Goal: Task Accomplishment & Management: Manage account settings

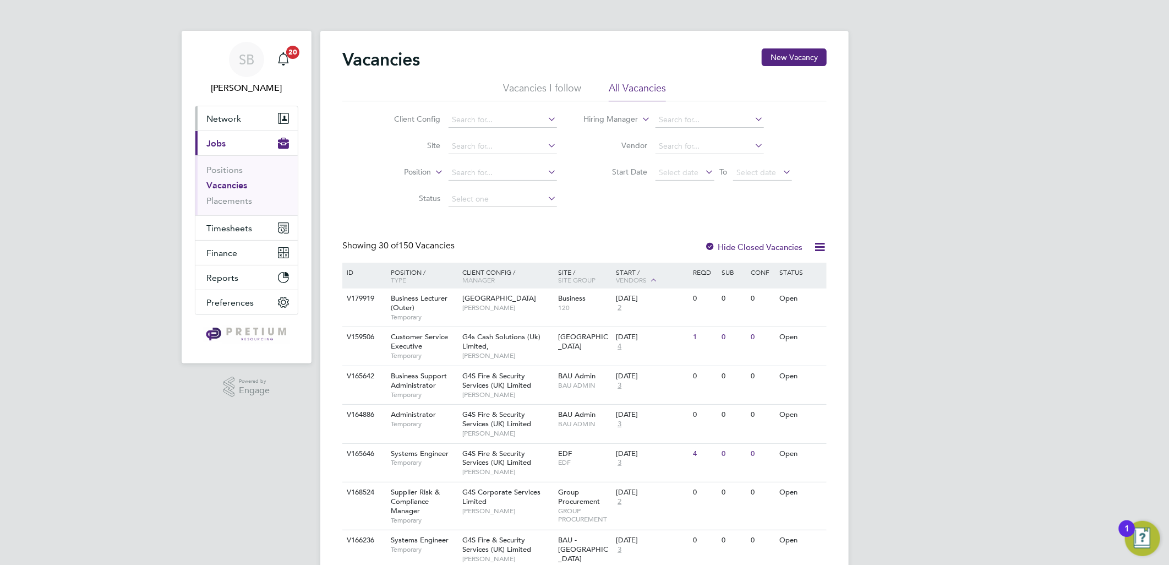
click at [234, 127] on button "Network" at bounding box center [246, 118] width 102 height 24
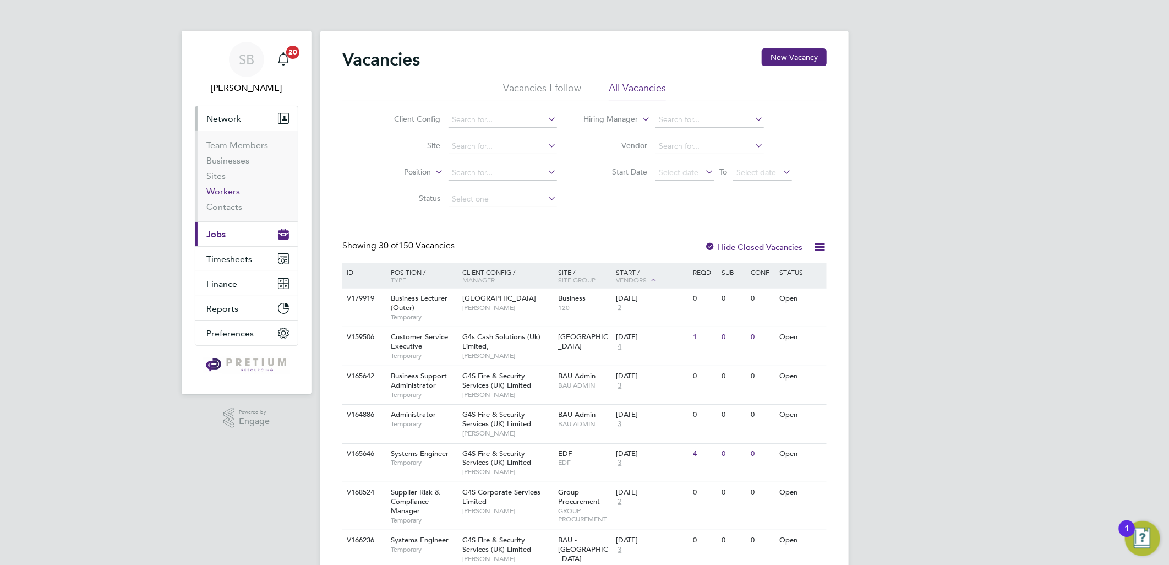
drag, startPoint x: 215, startPoint y: 193, endPoint x: 255, endPoint y: 190, distance: 40.8
click at [216, 193] on link "Workers" at bounding box center [223, 191] width 34 height 10
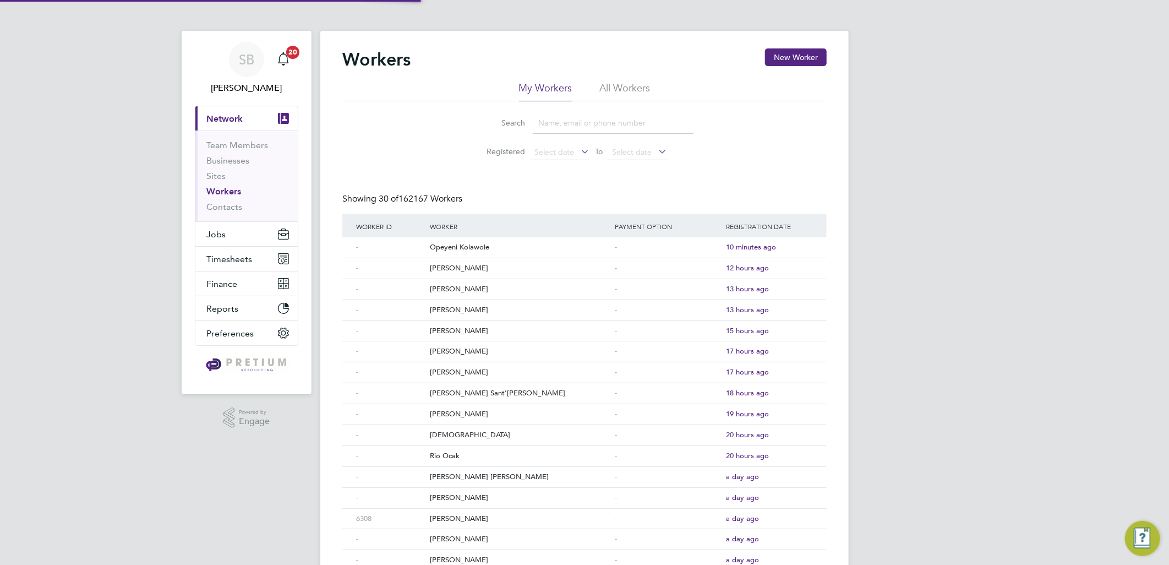
click at [564, 107] on li "Search" at bounding box center [585, 123] width 246 height 32
click at [612, 92] on li "All Workers" at bounding box center [625, 91] width 51 height 20
click at [595, 121] on input at bounding box center [613, 122] width 161 height 21
paste input "Lee Churcher"
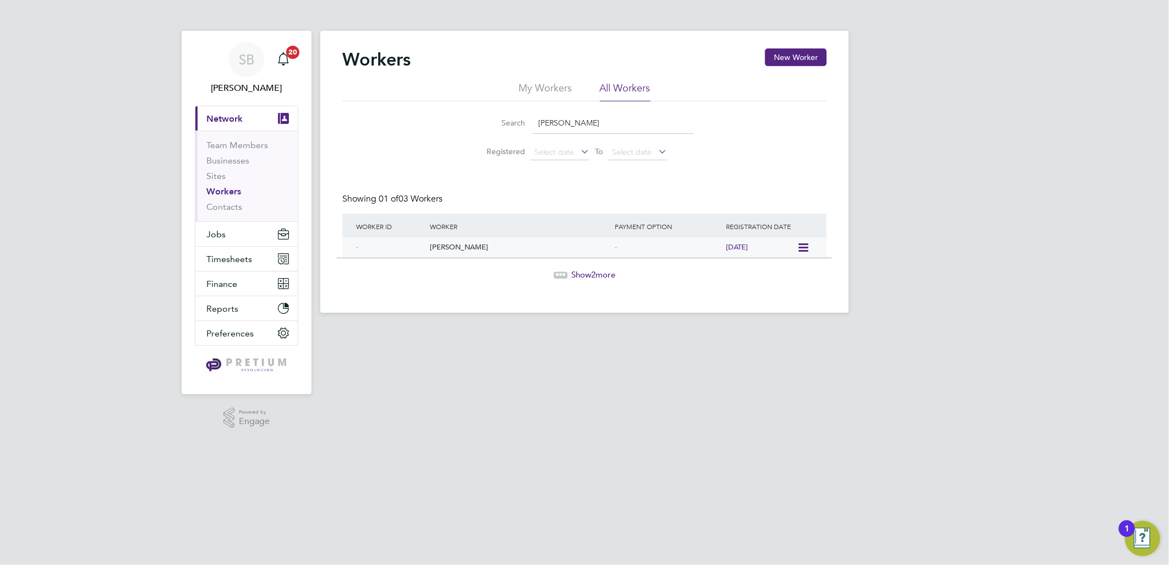
type input "Lee Churcher"
click at [447, 251] on div "Lee Churcher" at bounding box center [519, 247] width 185 height 20
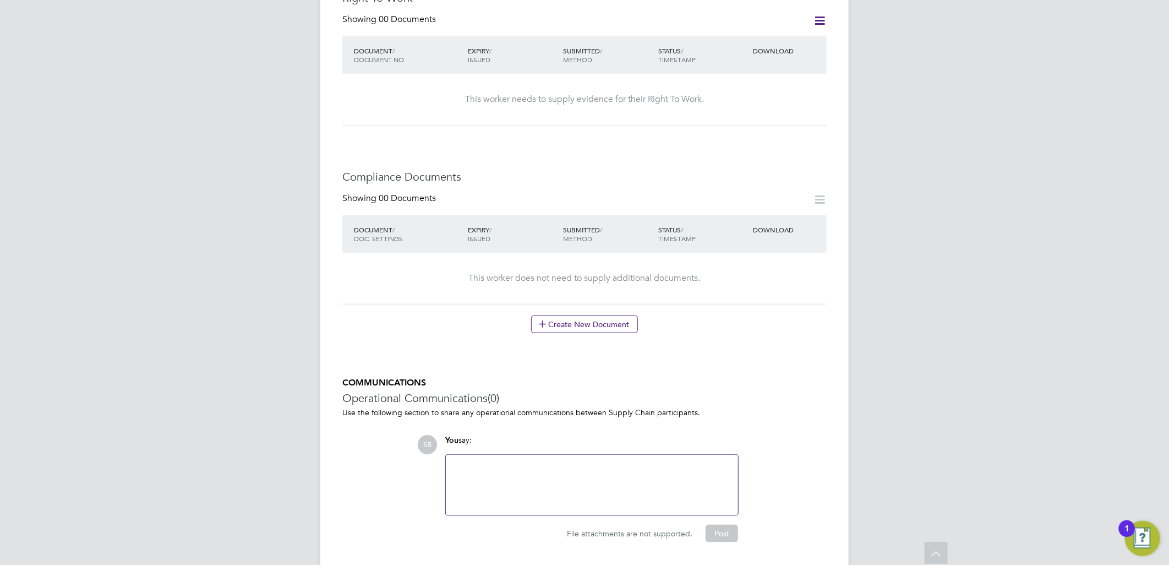
scroll to position [86, 0]
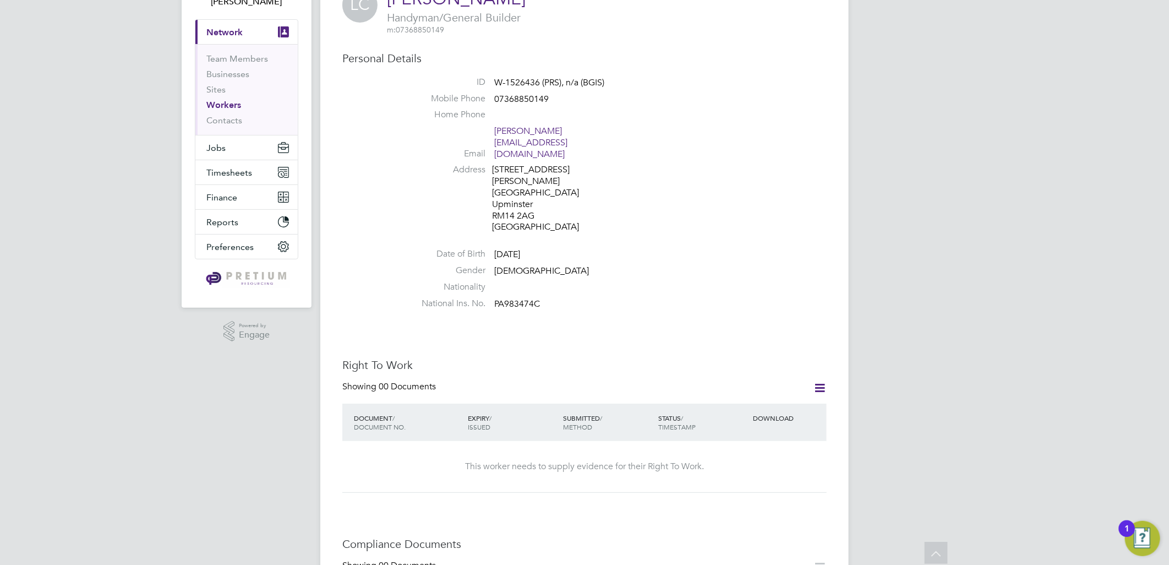
click at [823, 381] on icon at bounding box center [820, 388] width 14 height 14
click at [221, 138] on button "Jobs" at bounding box center [246, 147] width 102 height 24
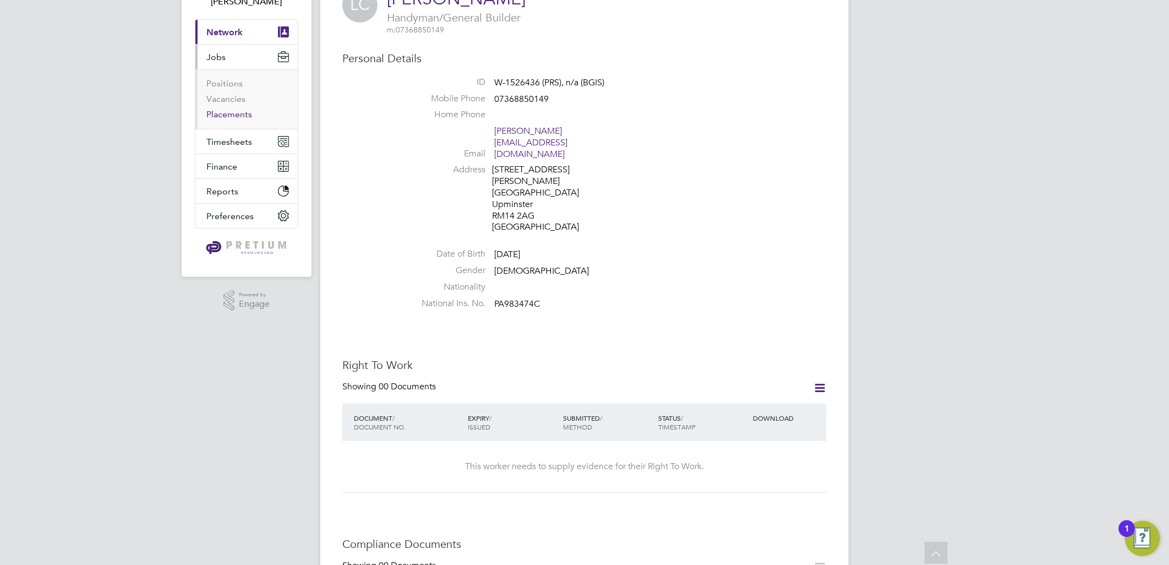
click at [214, 115] on link "Placements" at bounding box center [229, 114] width 46 height 10
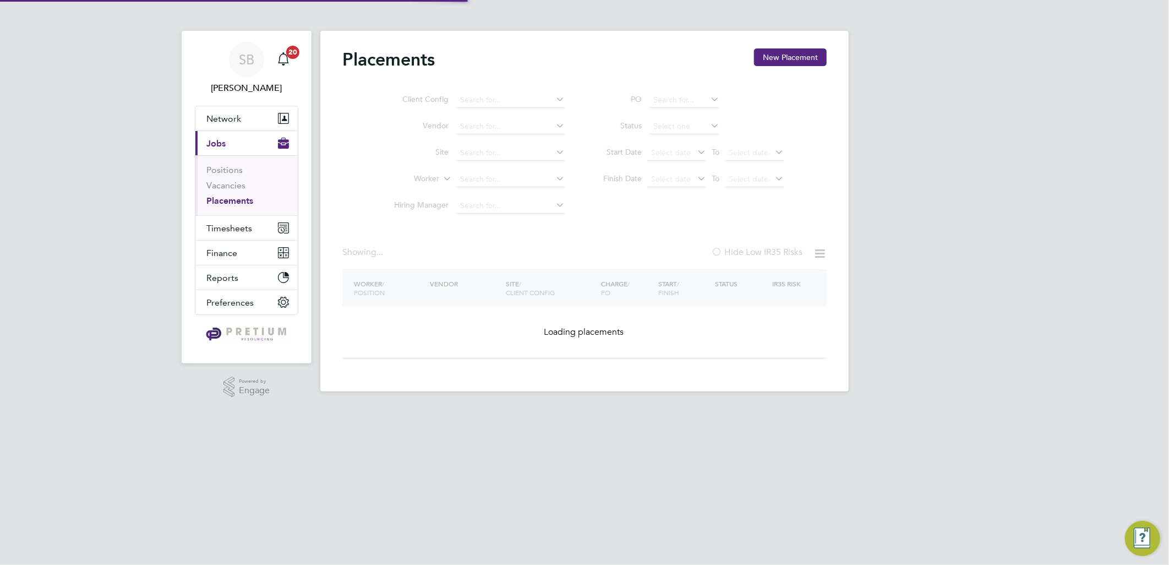
click at [215, 99] on app-nav-user-info "SB Sasha Baird Notifications 20" at bounding box center [247, 68] width 104 height 75
click at [239, 69] on div "SB" at bounding box center [246, 59] width 35 height 35
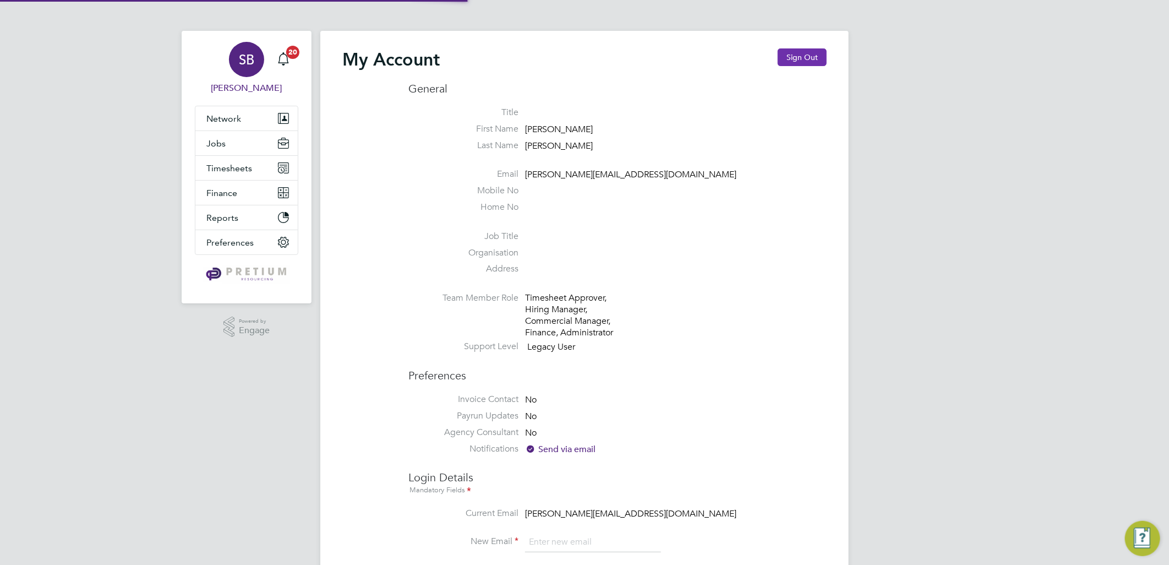
click at [800, 58] on button "Sign Out" at bounding box center [802, 57] width 49 height 18
type input "sasha.baird@pretiumresourcing.co.uk"
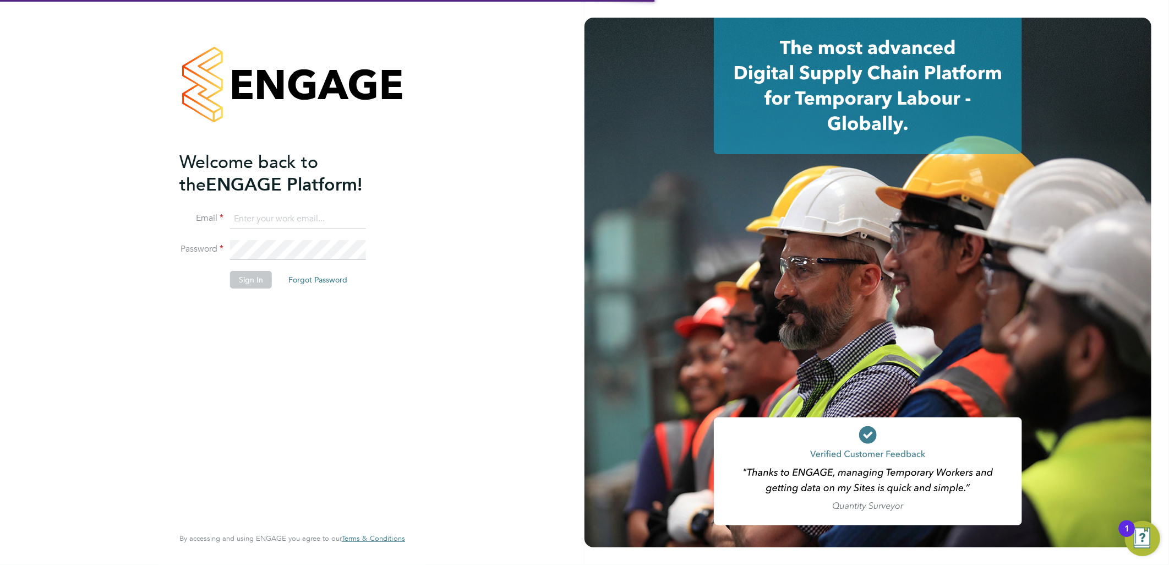
type input "sasha.baird@pretiumresourcing.co.uk"
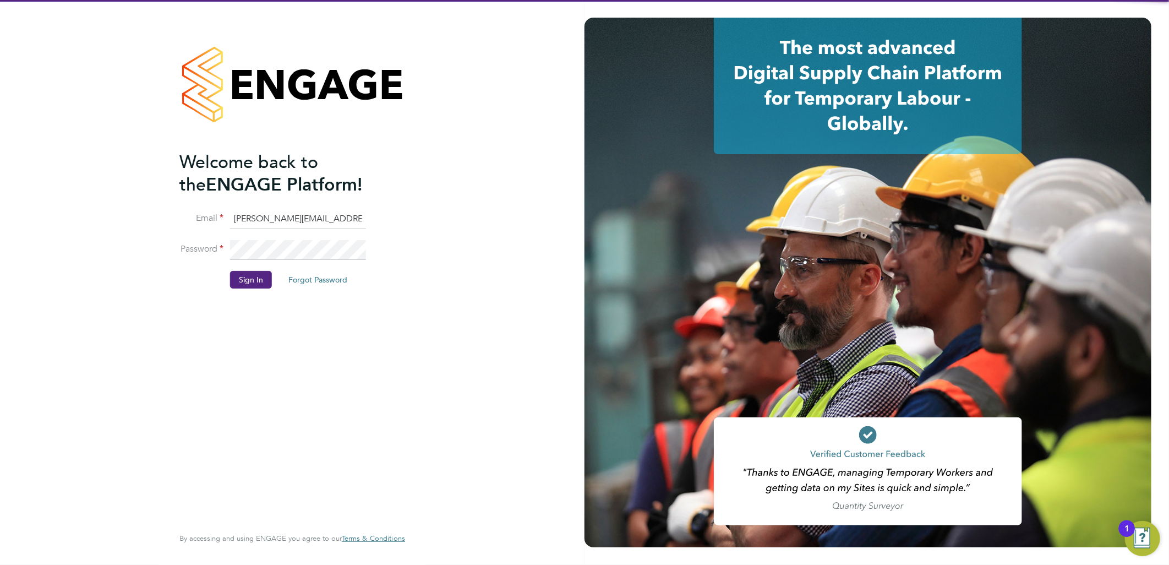
click at [269, 226] on input "sasha.baird@pretiumresourcing.co.uk" at bounding box center [298, 219] width 136 height 20
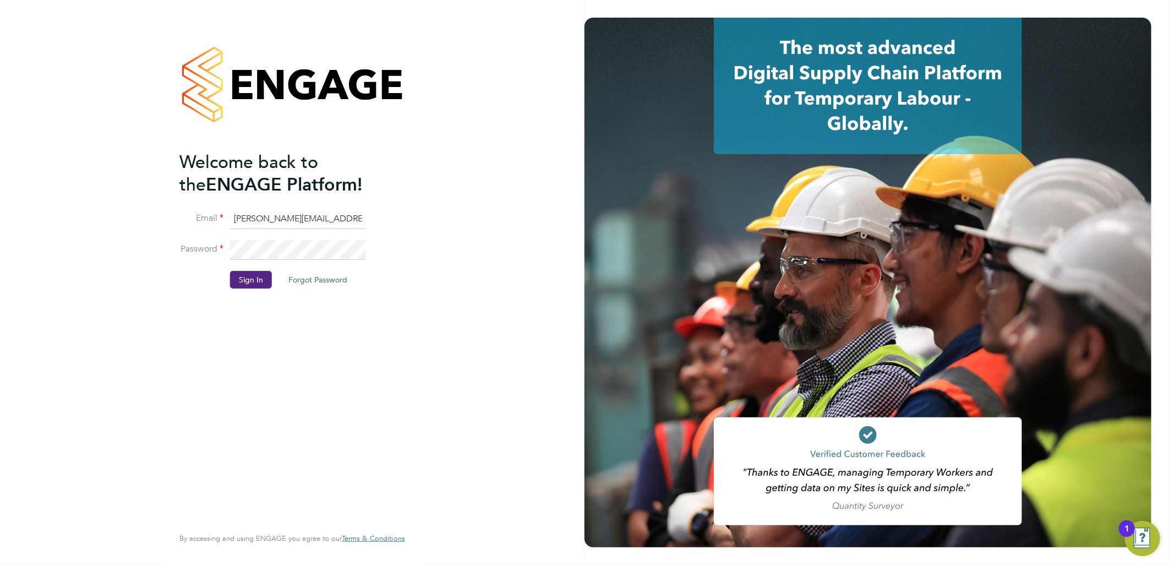
click at [271, 216] on input "sasha.baird@pretiumresourcing.co.uk" at bounding box center [298, 219] width 136 height 20
click at [245, 280] on button "Sign In" at bounding box center [251, 280] width 42 height 18
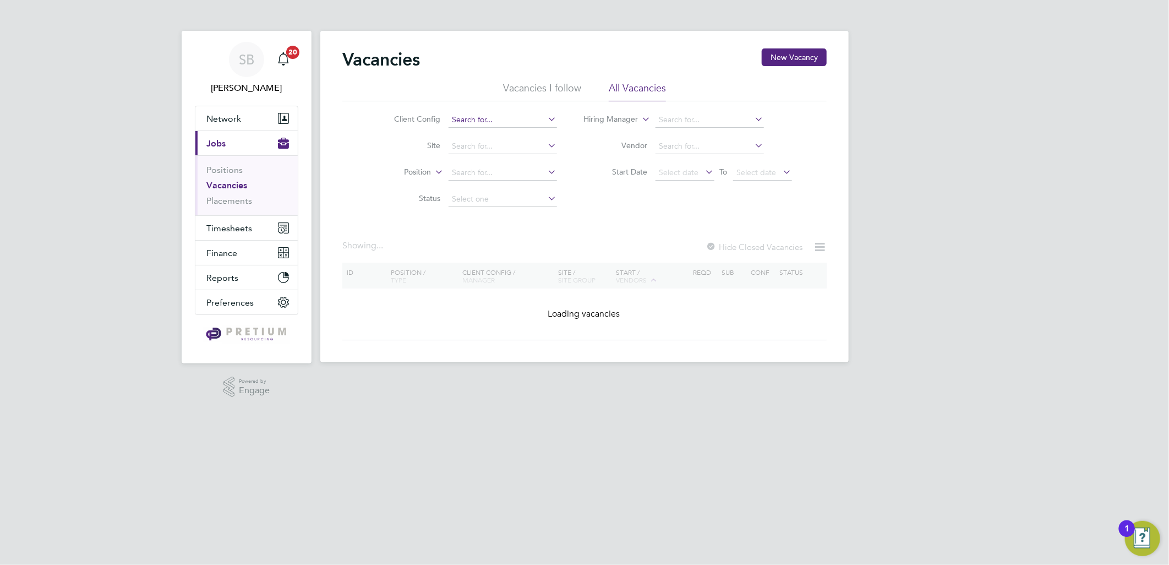
drag, startPoint x: 493, startPoint y: 111, endPoint x: 496, endPoint y: 117, distance: 6.7
click at [496, 117] on li "Client Config" at bounding box center [467, 120] width 207 height 26
click at [496, 117] on input at bounding box center [503, 119] width 108 height 15
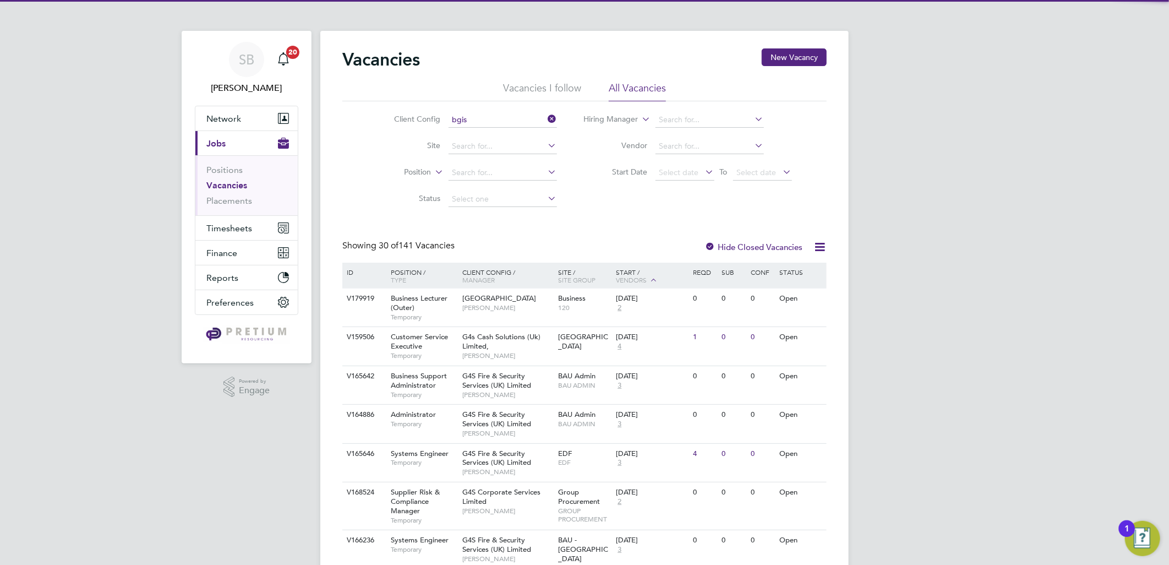
click at [499, 175] on li "BGIS - Temporary" at bounding box center [503, 179] width 110 height 15
type input "BGIS - Temporary"
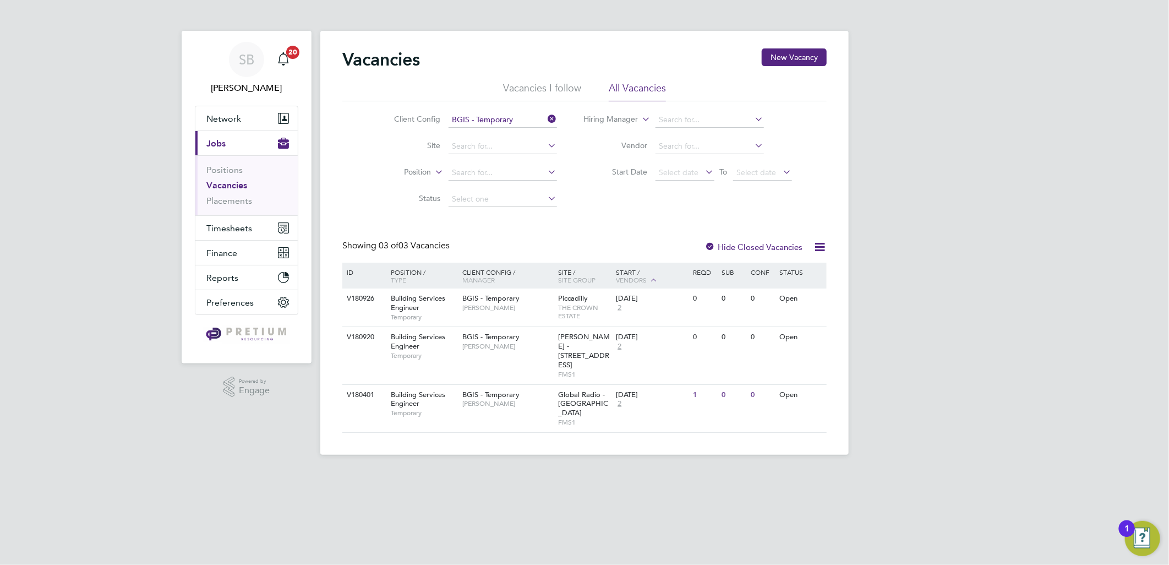
click at [532, 287] on div "Client Config / Manager" at bounding box center [508, 276] width 96 height 26
click at [535, 307] on span "[PERSON_NAME]" at bounding box center [507, 307] width 91 height 9
click at [540, 336] on div "BGIS - Temporary Glen Cook" at bounding box center [508, 341] width 96 height 29
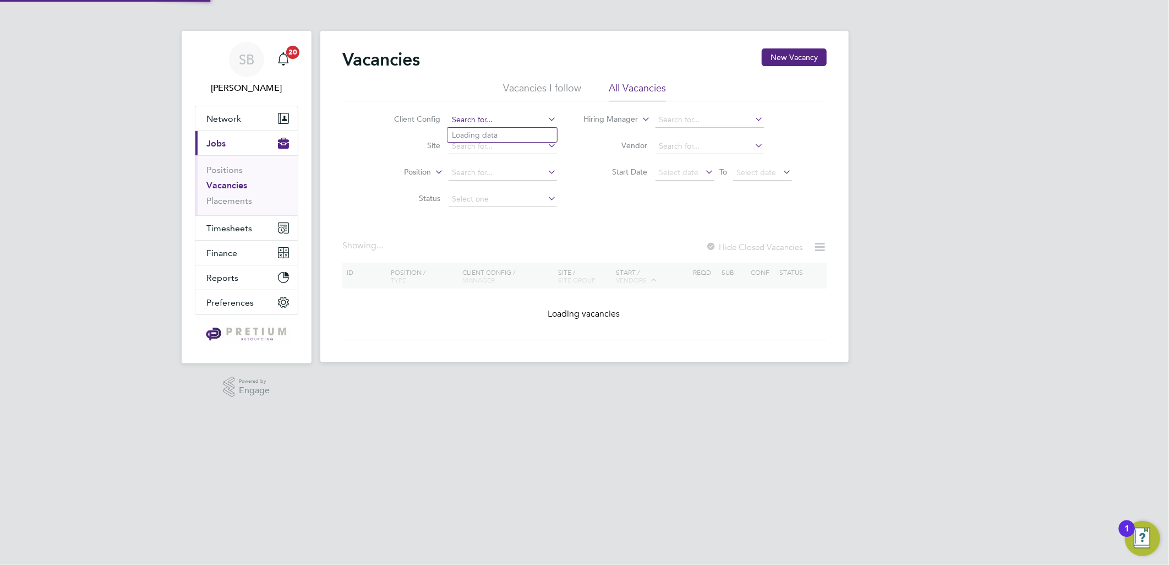
click at [486, 123] on input at bounding box center [503, 119] width 108 height 15
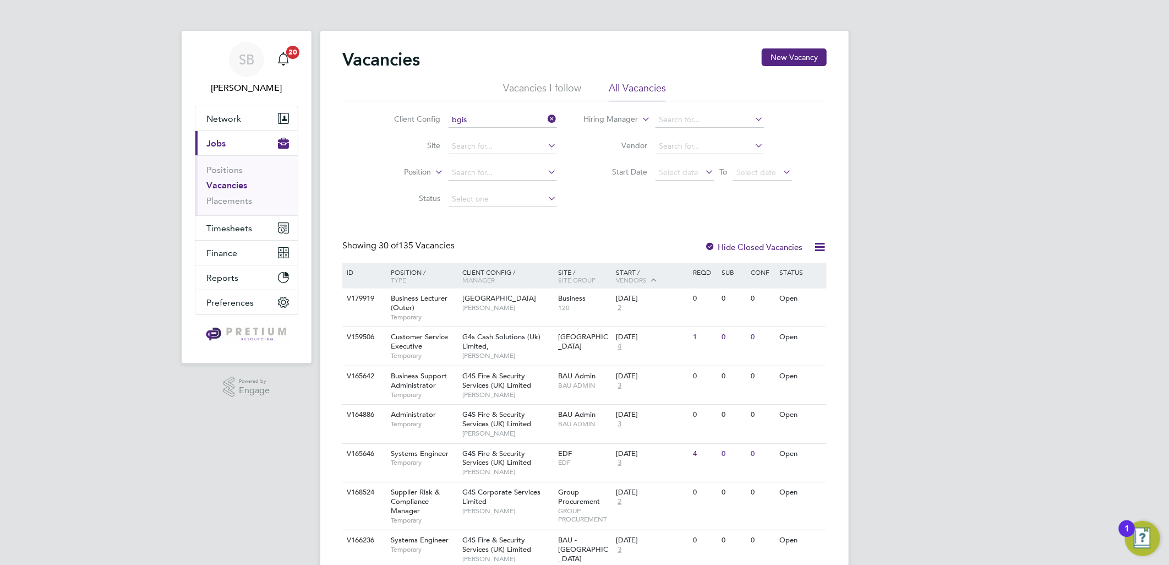
click at [507, 191] on li "BGIS - Temporary - BSM" at bounding box center [503, 195] width 110 height 15
type input "BGIS - Temporary - BSM"
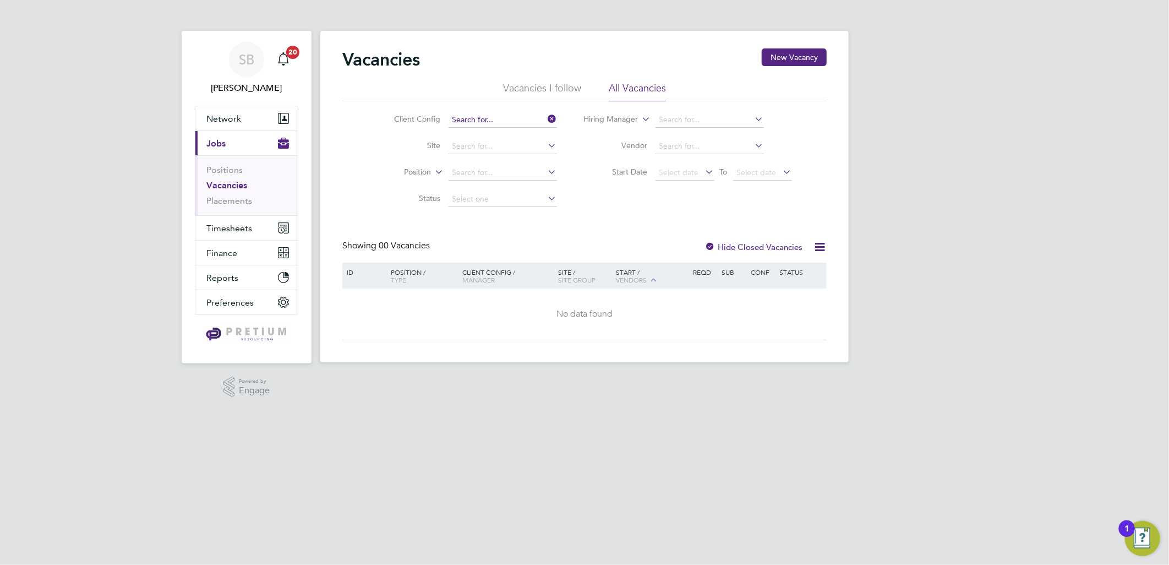
click at [518, 117] on input at bounding box center [503, 119] width 108 height 15
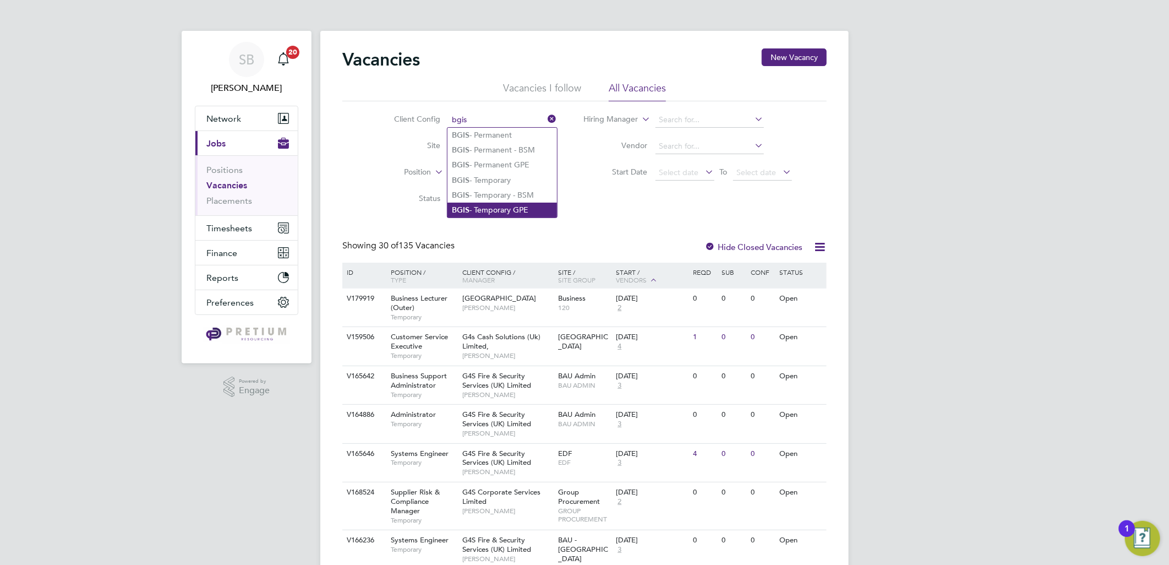
click at [497, 207] on li "BGIS - Temporary GPE" at bounding box center [503, 210] width 110 height 15
type input "BGIS - Temporary GPE"
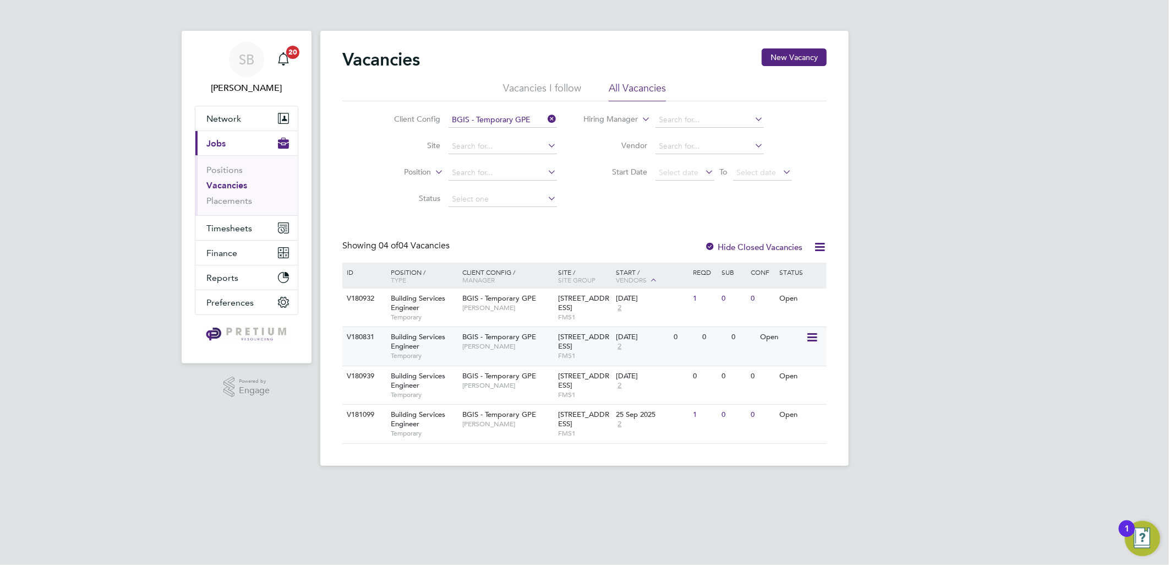
click at [540, 336] on div "BGIS - Temporary GPE Nick Guest" at bounding box center [508, 341] width 96 height 29
click at [516, 388] on span "[PERSON_NAME]" at bounding box center [507, 385] width 91 height 9
click at [480, 122] on input at bounding box center [503, 119] width 108 height 15
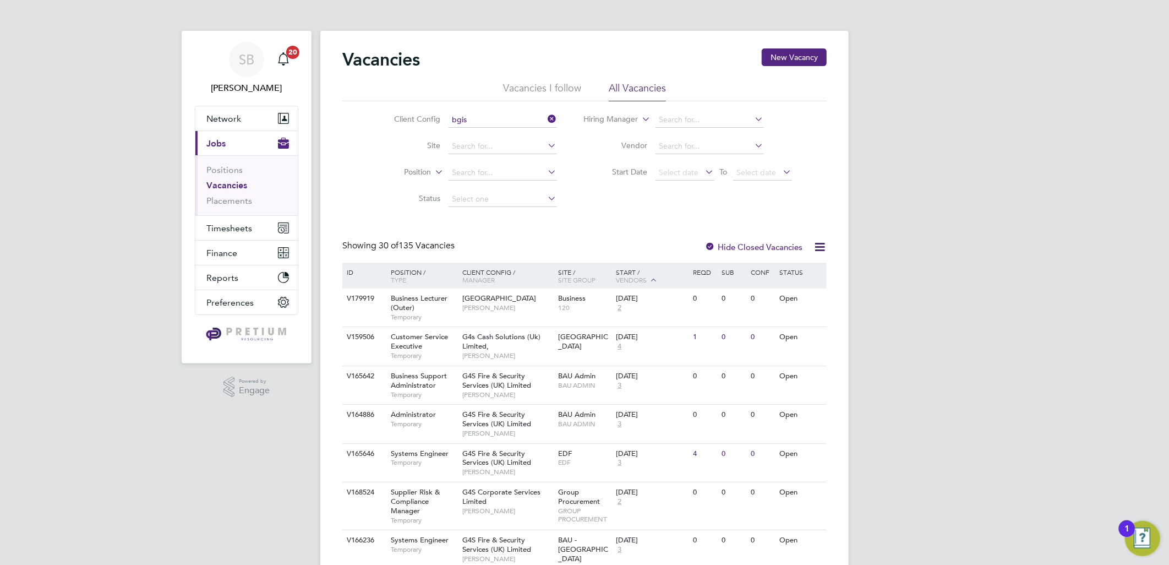
click at [503, 161] on li "BGIS - Permanent GPE" at bounding box center [503, 164] width 110 height 15
type input "BGIS - Permanent GPE"
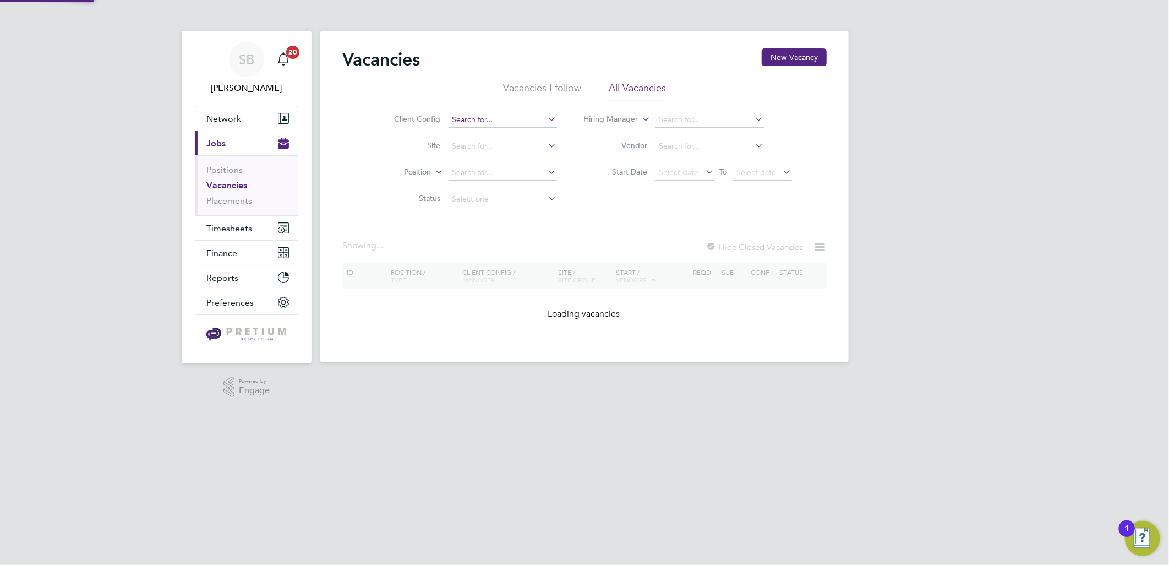
click at [505, 123] on input at bounding box center [503, 119] width 108 height 15
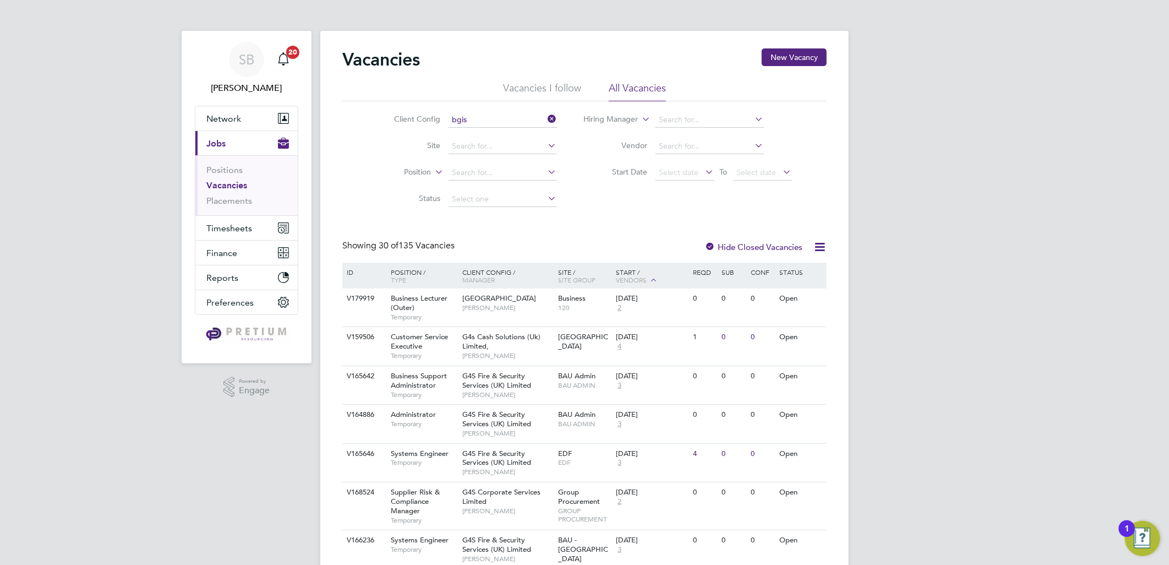
click at [494, 132] on li "BGIS - Permanent" at bounding box center [503, 135] width 110 height 15
type input "BGIS - Permanent"
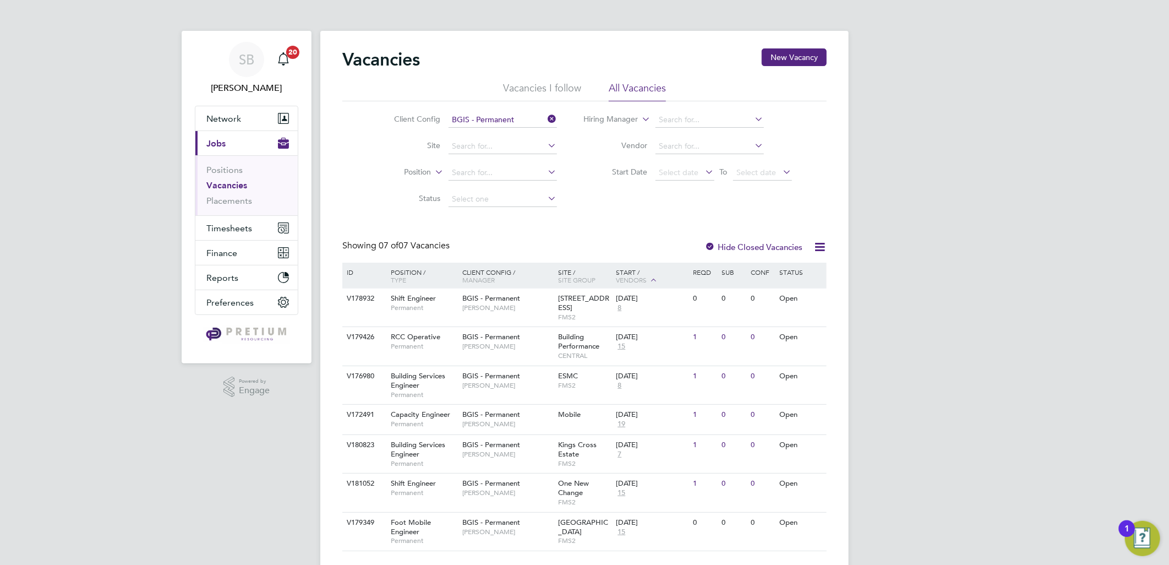
scroll to position [25, 0]
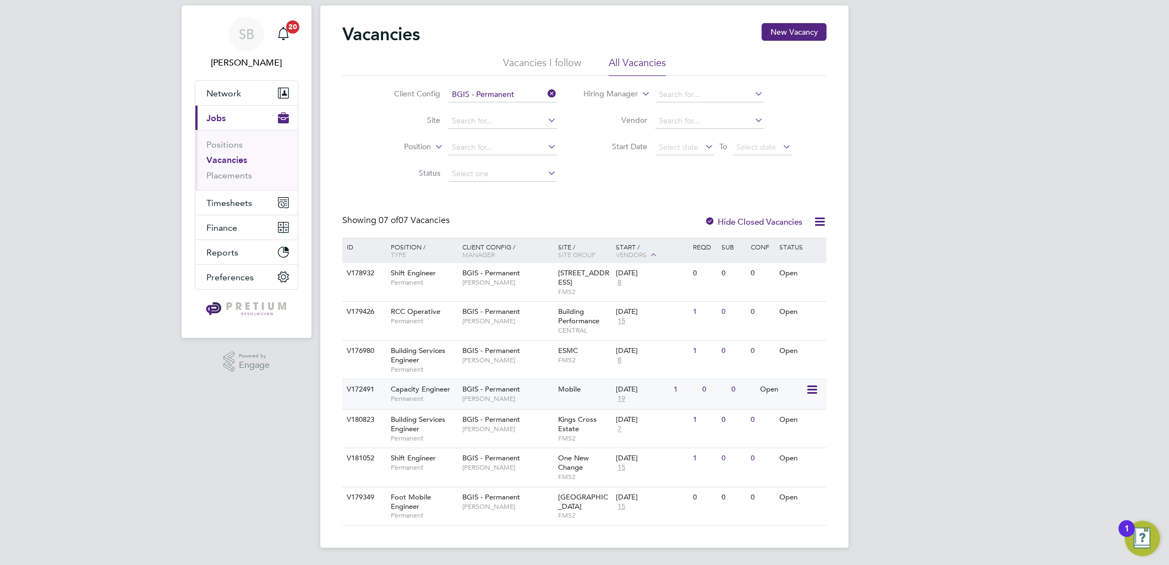
click at [562, 389] on span "Mobile" at bounding box center [570, 388] width 23 height 9
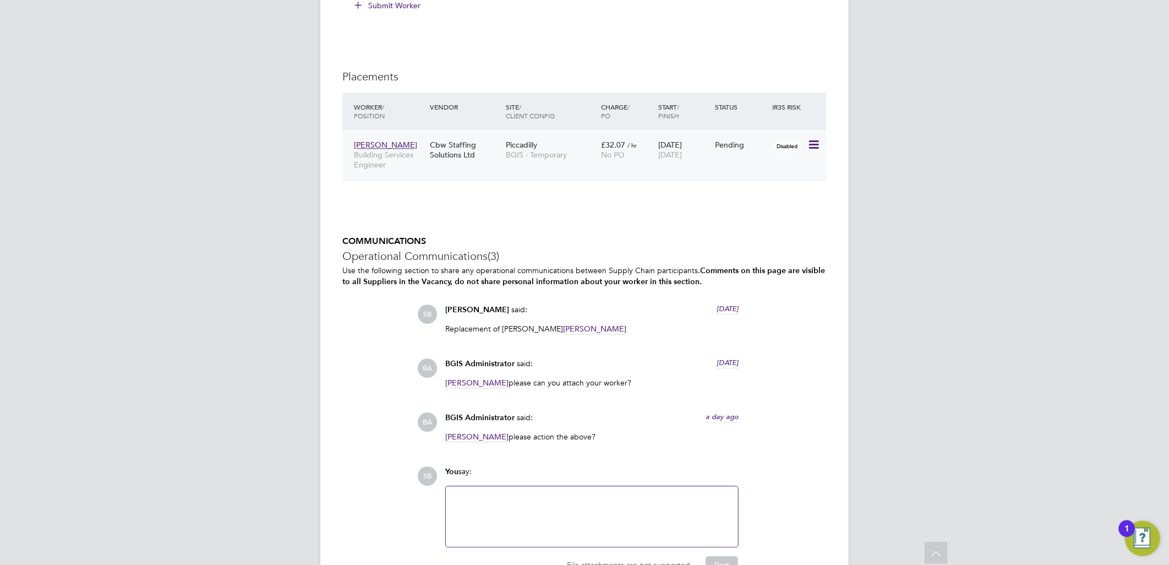
scroll to position [1627, 0]
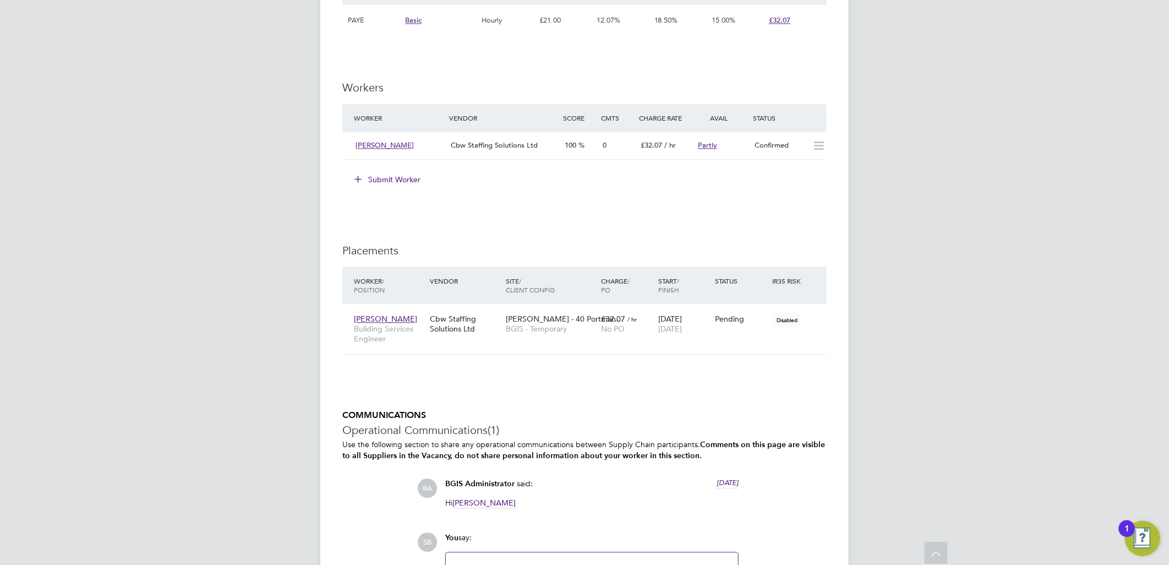
scroll to position [1518, 0]
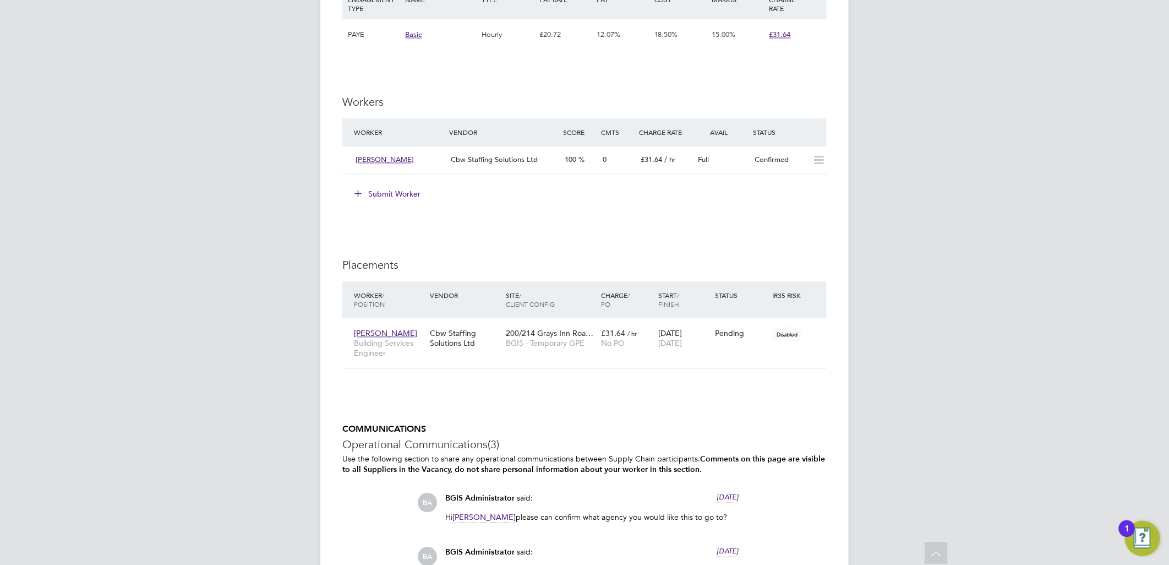
scroll to position [1468, 0]
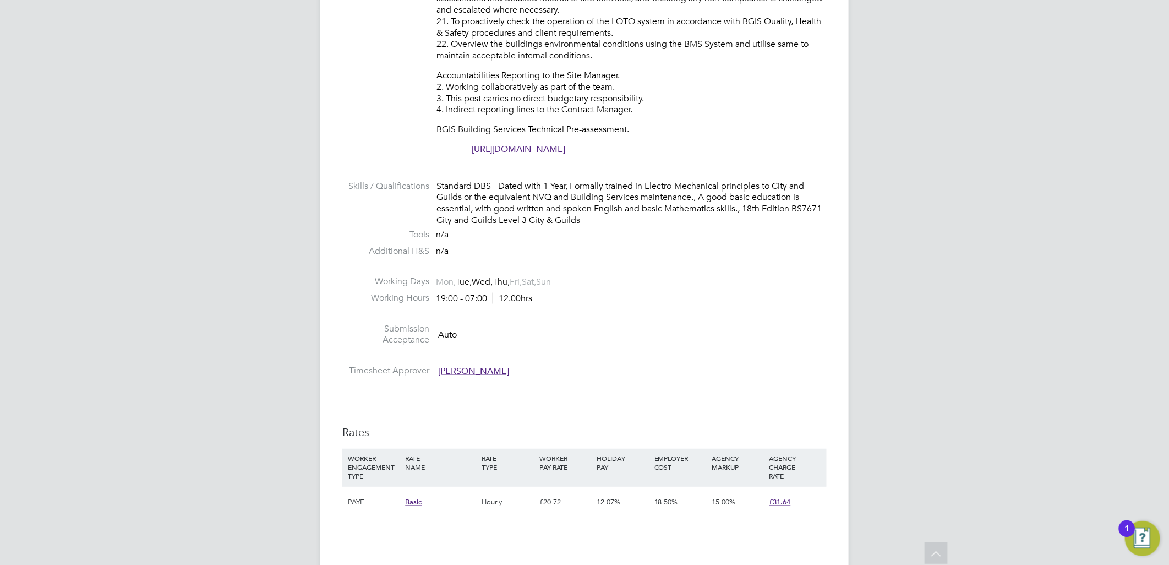
scroll to position [1223, 0]
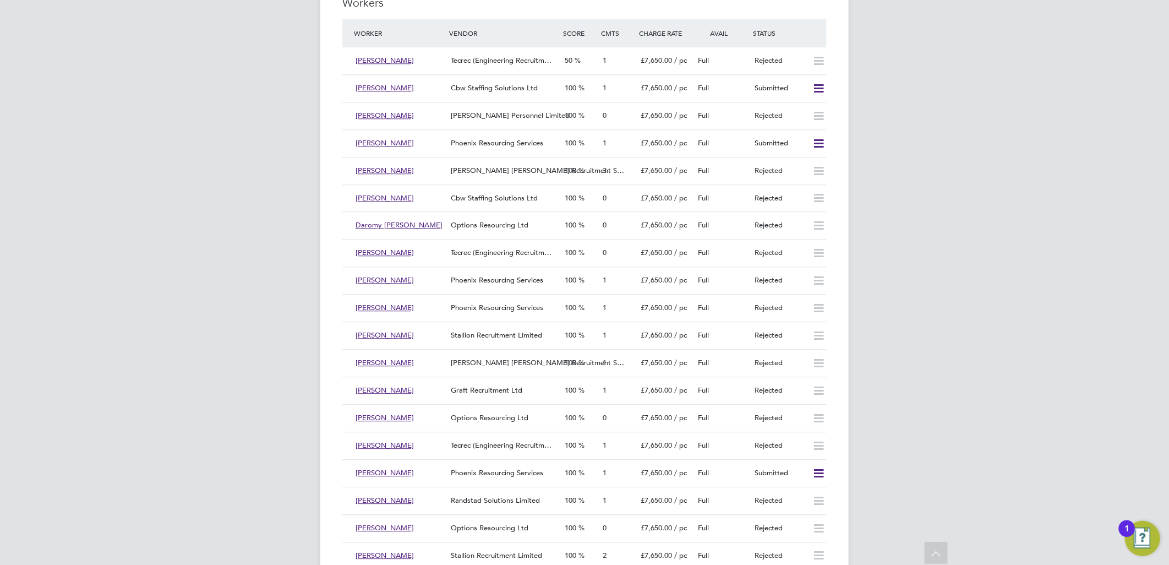
scroll to position [1515, 0]
